Goal: Information Seeking & Learning: Learn about a topic

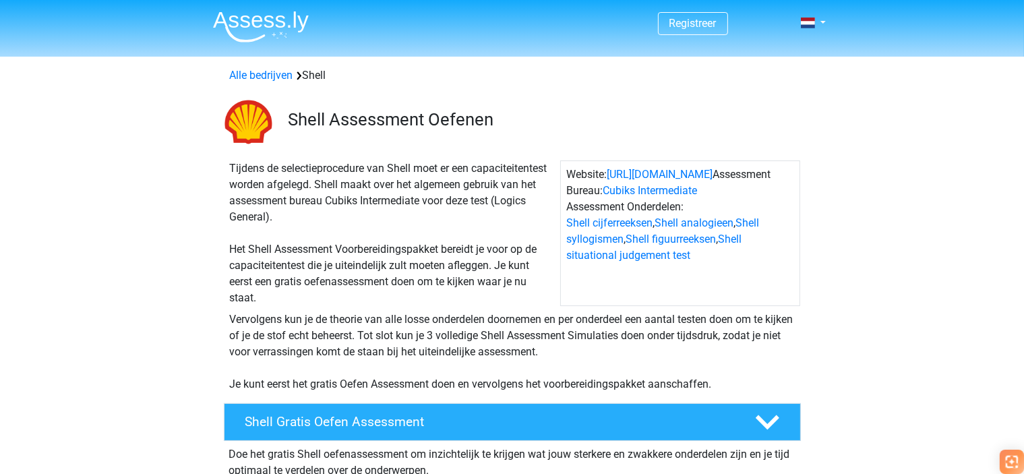
drag, startPoint x: 343, startPoint y: 206, endPoint x: 448, endPoint y: 212, distance: 105.4
click at [448, 212] on div "Tijdens de selectieprocedure van Shell moet er een capaciteitentest worden afge…" at bounding box center [393, 234] width 336 height 146
click at [405, 223] on div "Tijdens de selectieprocedure van Shell moet er een capaciteitentest worden afge…" at bounding box center [393, 234] width 336 height 146
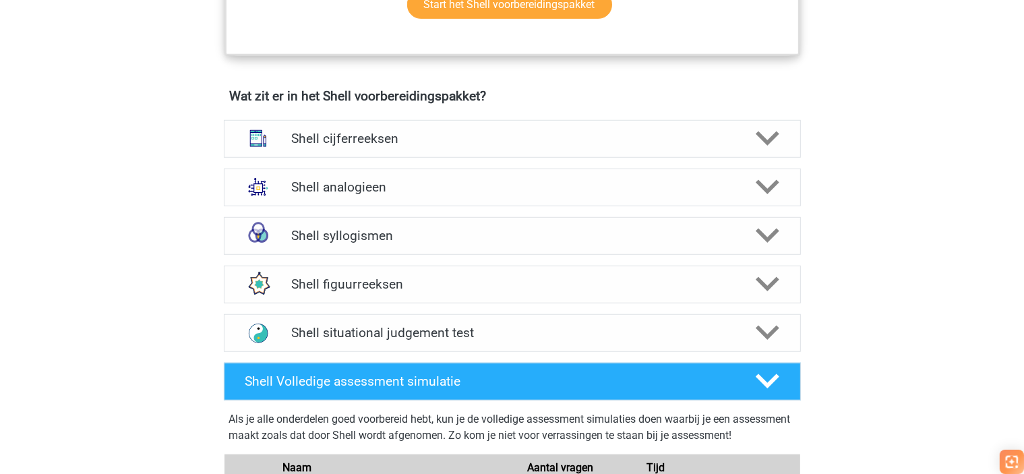
scroll to position [877, 0]
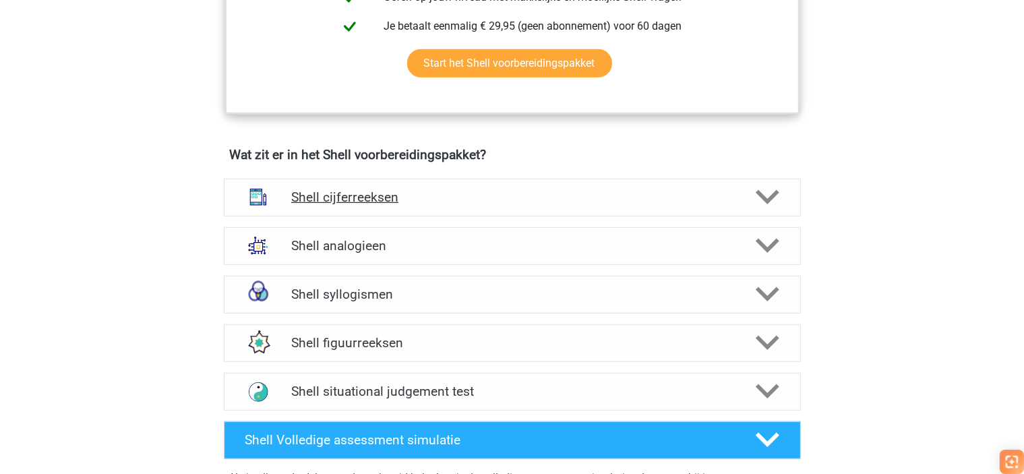
click at [407, 206] on div "Shell cijferreeksen" at bounding box center [512, 198] width 577 height 38
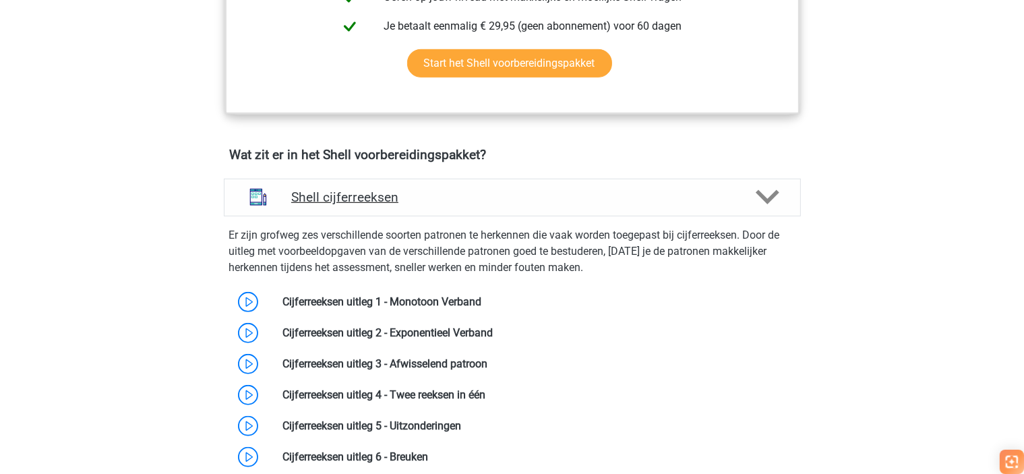
click at [415, 198] on h4 "Shell cijferreeksen" at bounding box center [512, 198] width 442 height 16
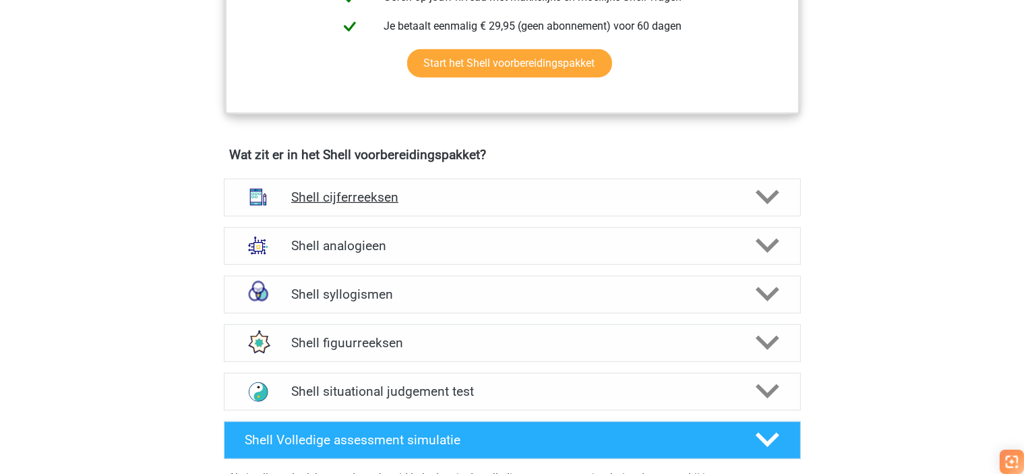
click at [415, 198] on h4 "Shell cijferreeksen" at bounding box center [512, 198] width 442 height 16
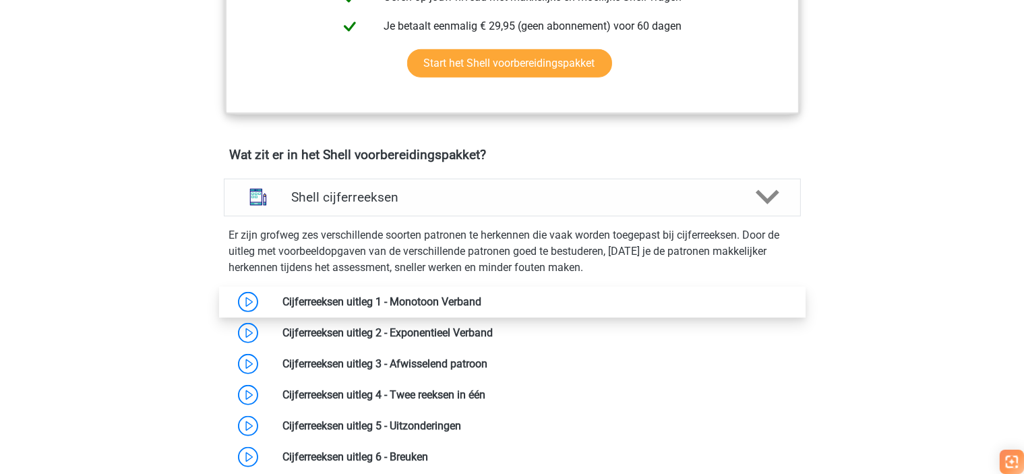
click at [482, 297] on link at bounding box center [482, 301] width 0 height 13
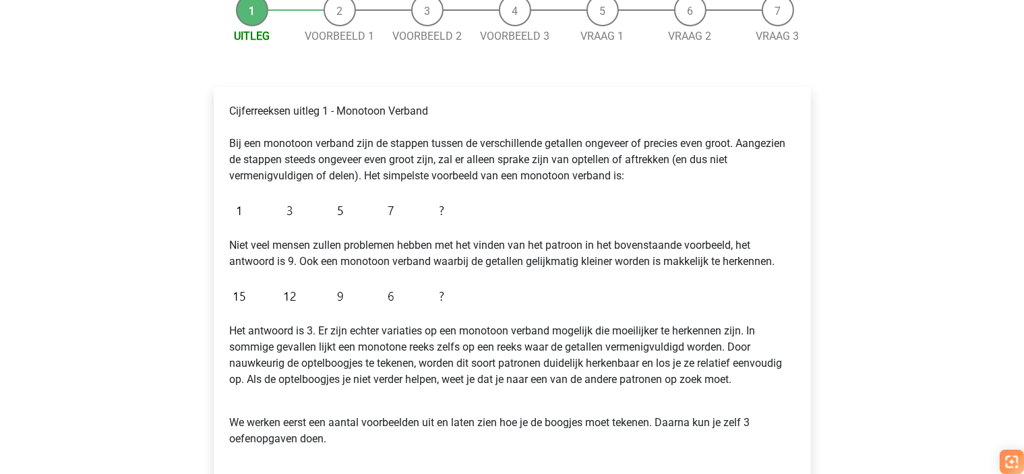
scroll to position [67, 0]
